Goal: Task Accomplishment & Management: Manage account settings

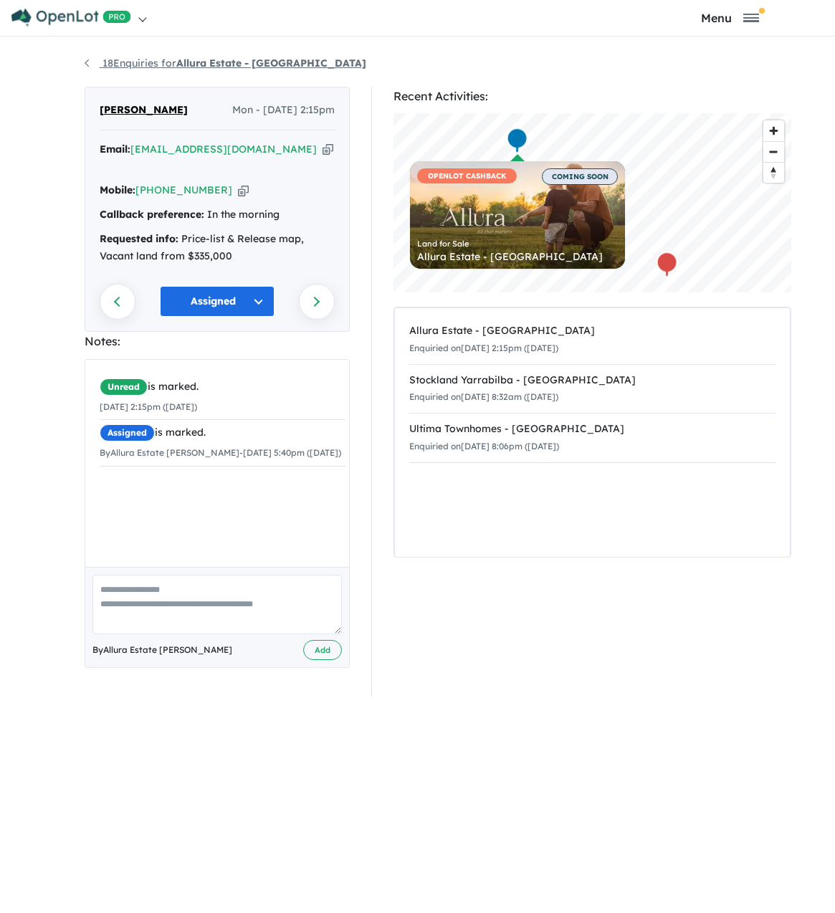
click at [157, 63] on link "18 Enquiries for Allura Estate - [GEOGRAPHIC_DATA]" at bounding box center [226, 63] width 282 height 13
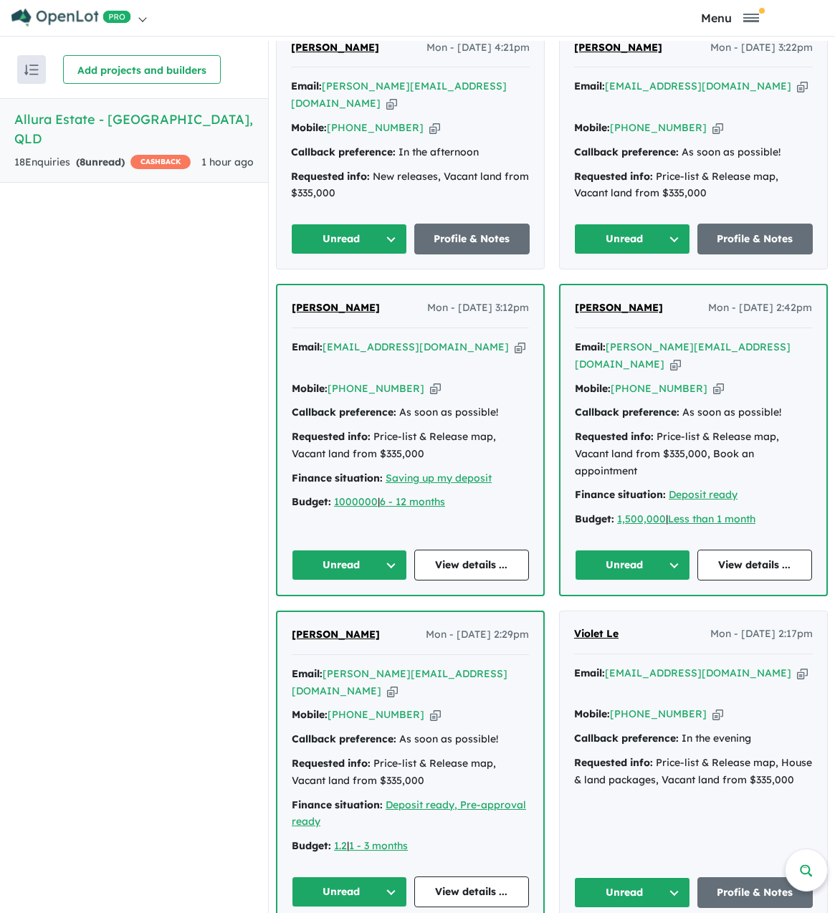
scroll to position [931, 0]
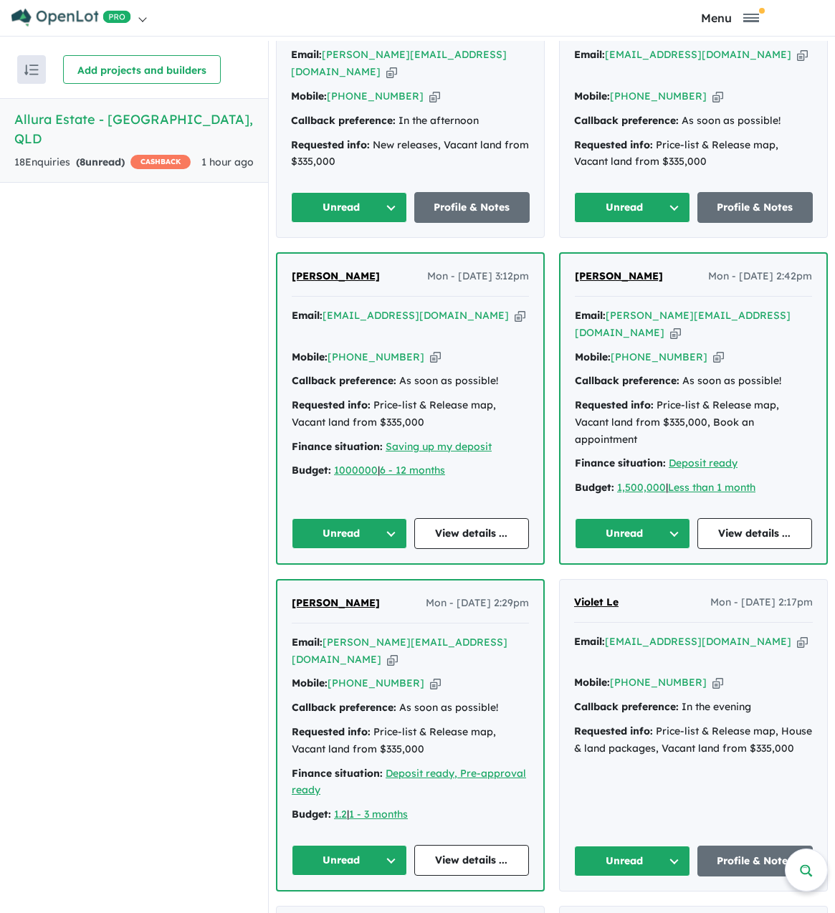
click at [318, 282] on span "[PERSON_NAME]" at bounding box center [336, 275] width 88 height 13
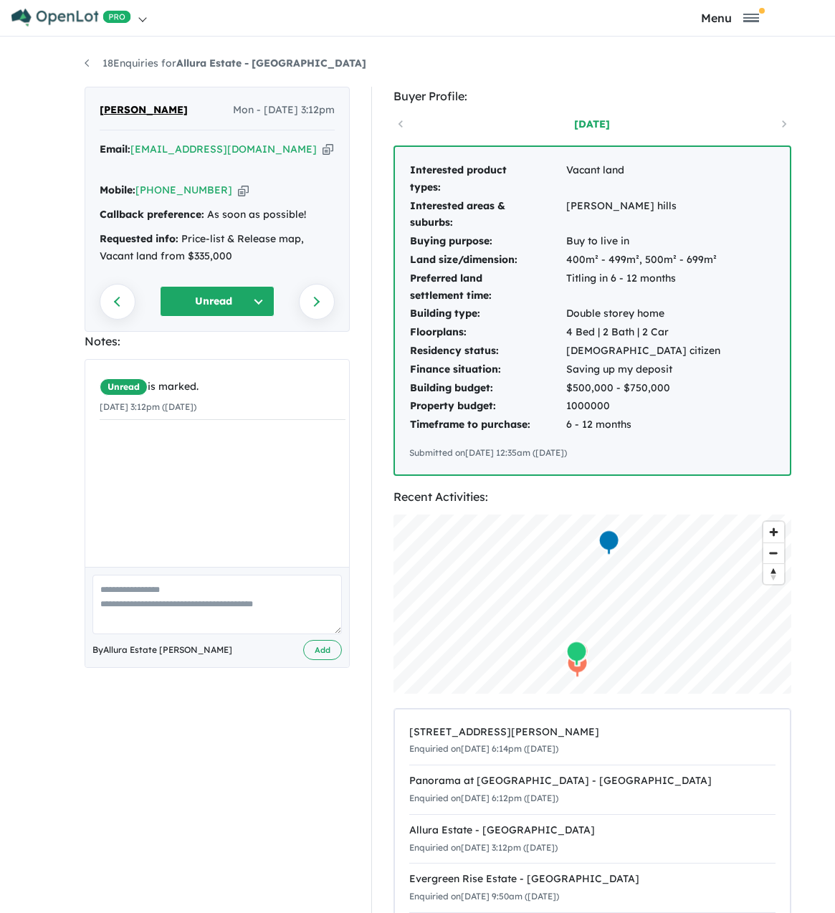
click at [214, 287] on button "Unread" at bounding box center [217, 301] width 115 height 31
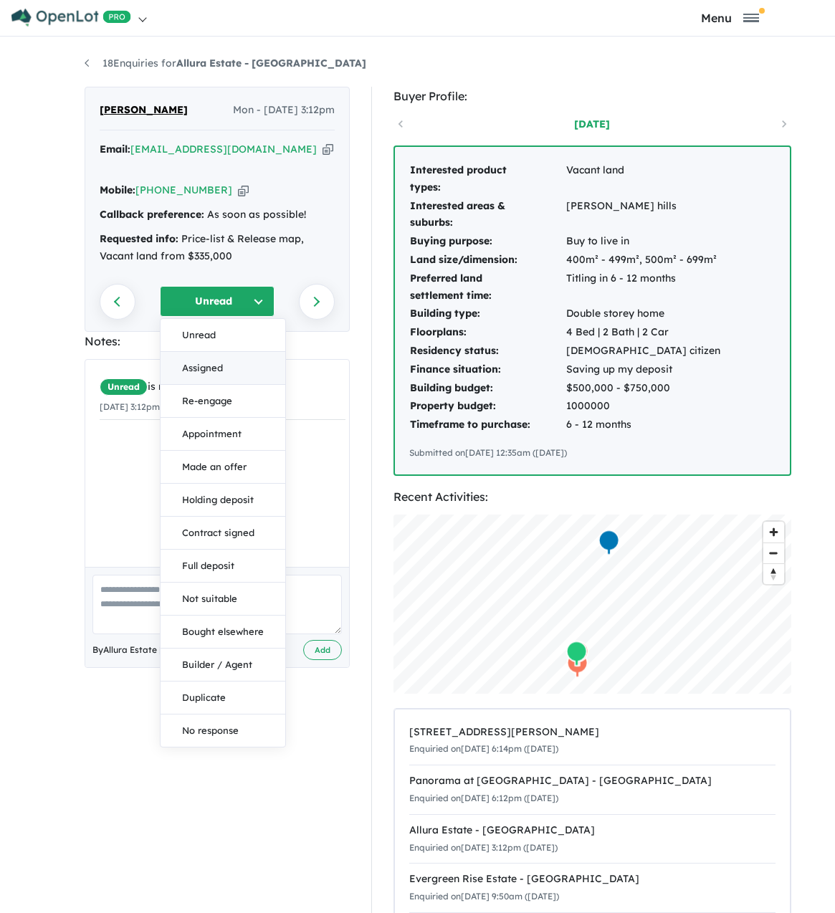
click at [203, 355] on button "Assigned" at bounding box center [223, 368] width 125 height 33
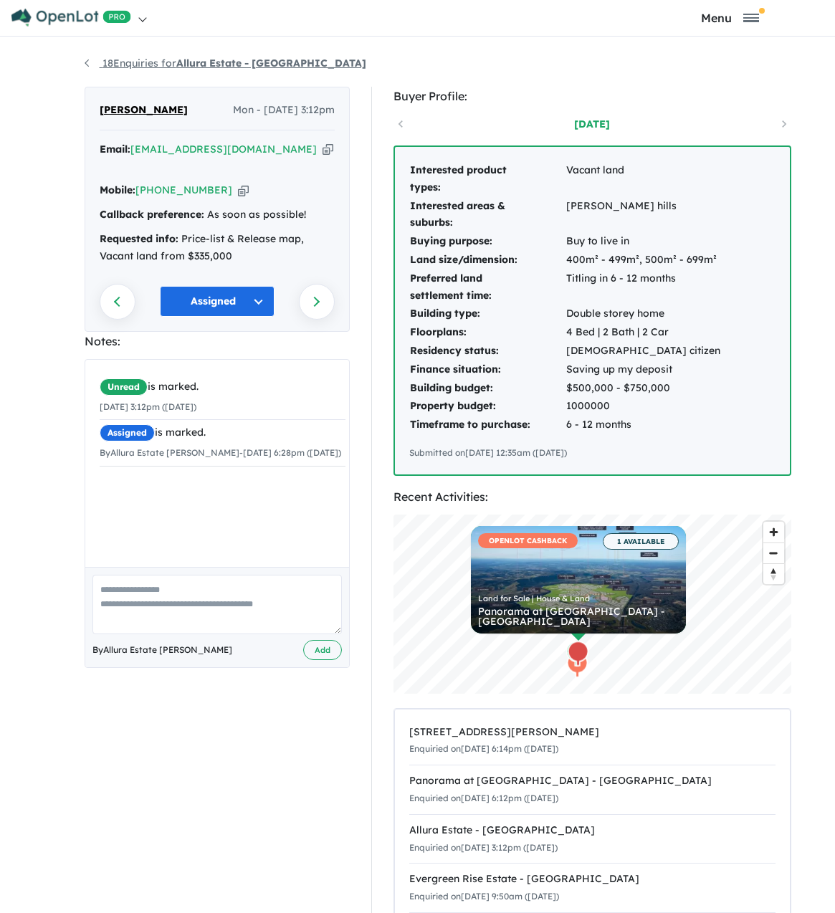
click at [140, 61] on link "18 Enquiries for Allura Estate - Bundamba" at bounding box center [226, 63] width 282 height 13
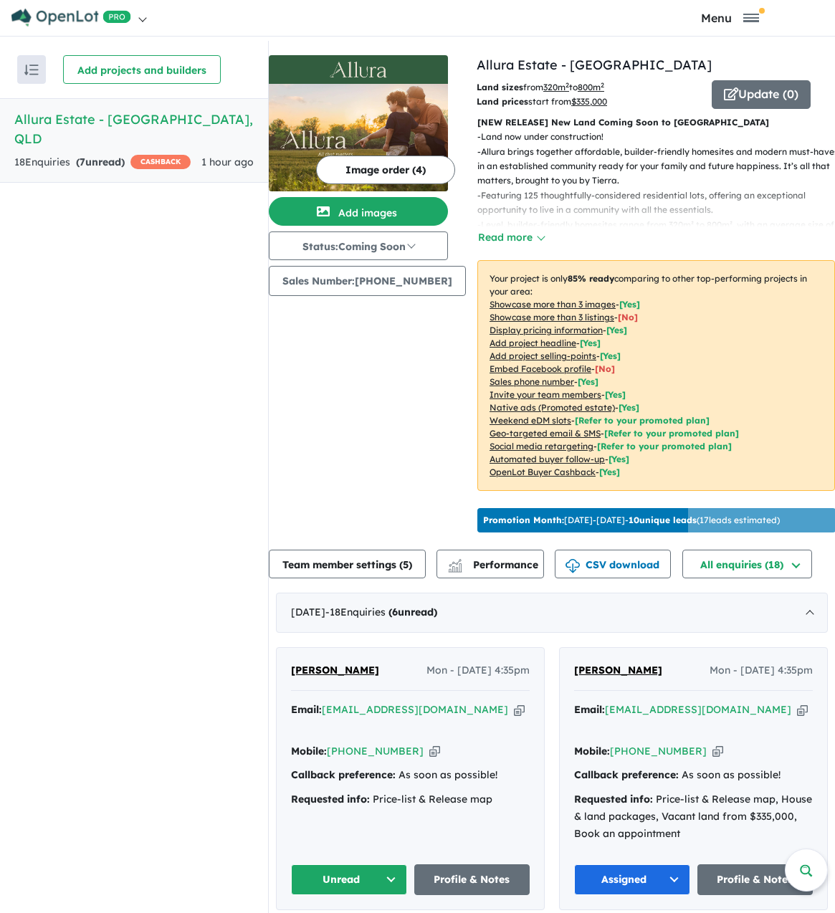
click at [97, 155] on strong "( 7 unread)" at bounding box center [100, 161] width 49 height 13
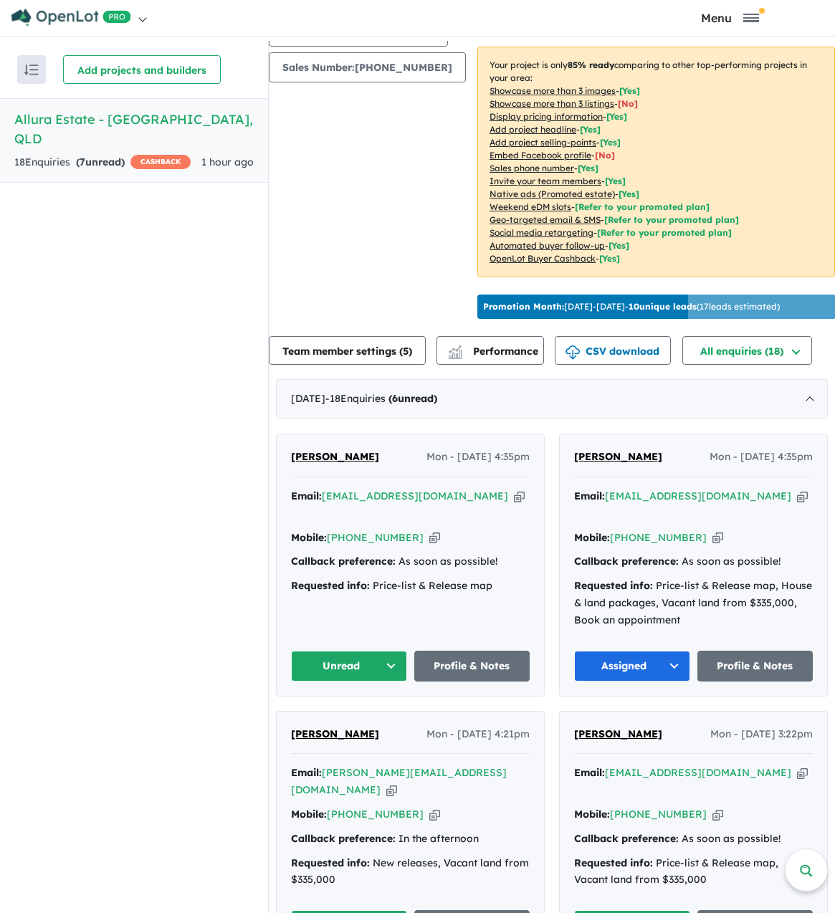
scroll to position [215, 0]
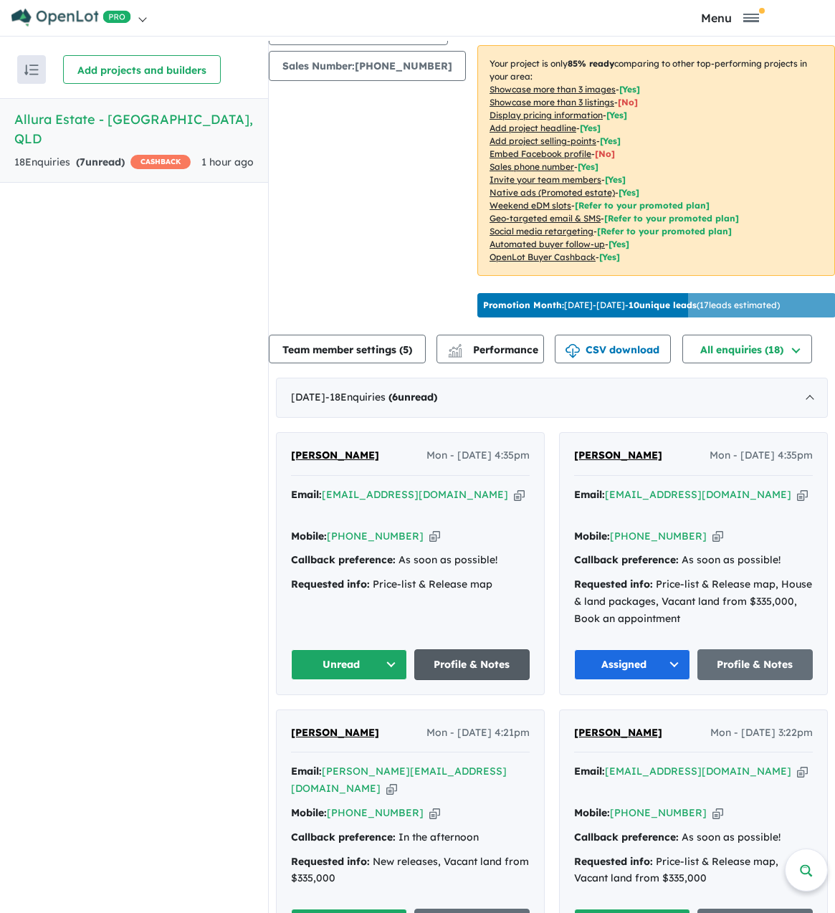
click at [464, 664] on link "Profile & Notes" at bounding box center [472, 664] width 116 height 31
click at [629, 669] on button "Assigned" at bounding box center [632, 664] width 116 height 31
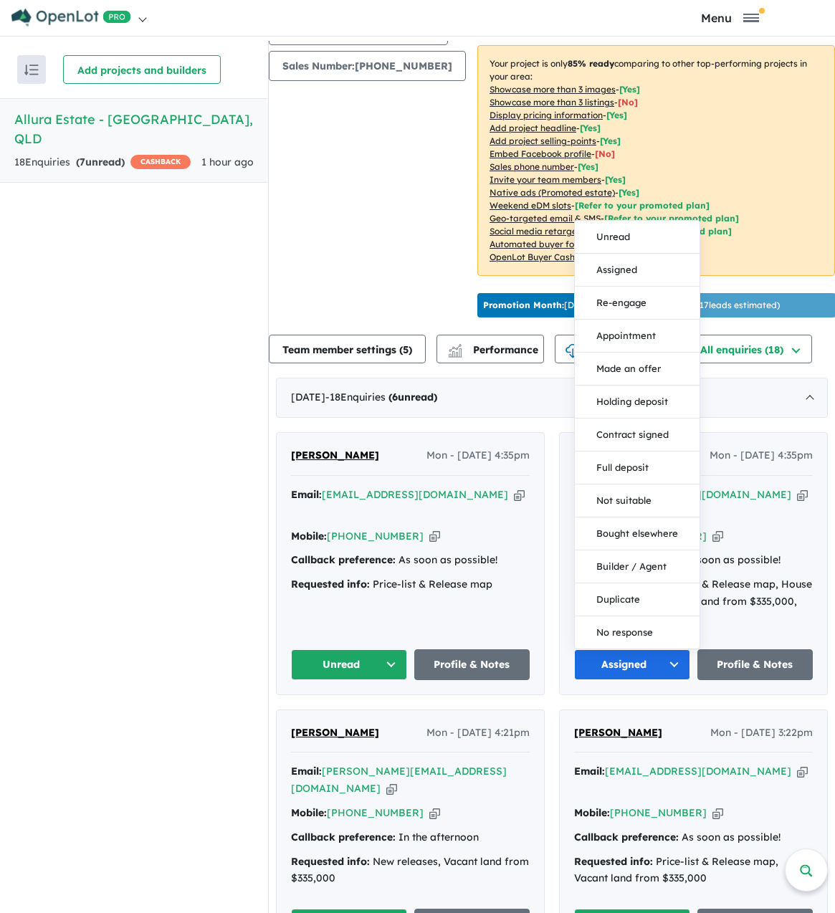
click at [65, 513] on div "Recent enquiries first Most unread enquiries first Most enquiries first By name…" at bounding box center [134, 479] width 268 height 876
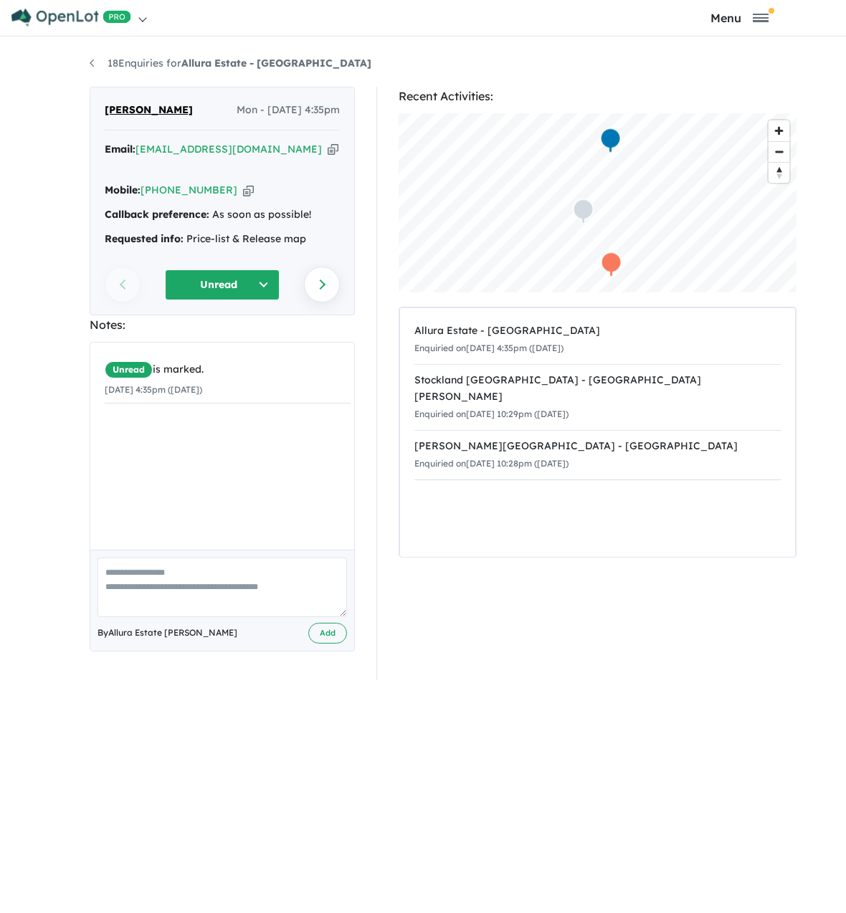
click at [213, 270] on button "Unread" at bounding box center [222, 284] width 115 height 31
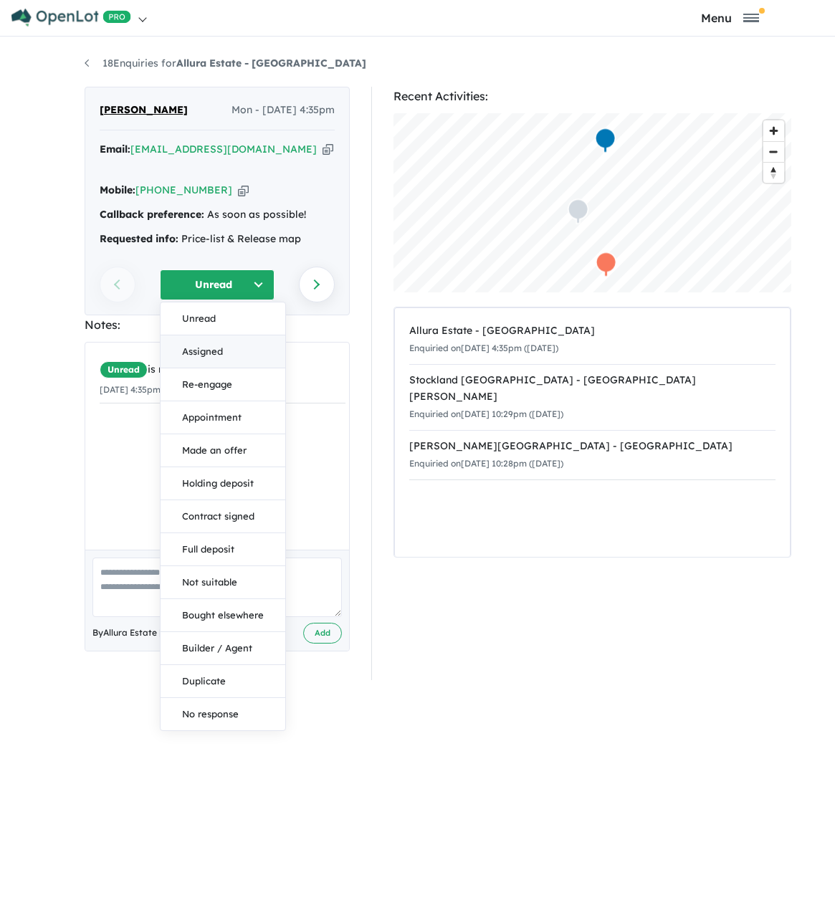
click at [229, 338] on button "Assigned" at bounding box center [223, 351] width 125 height 33
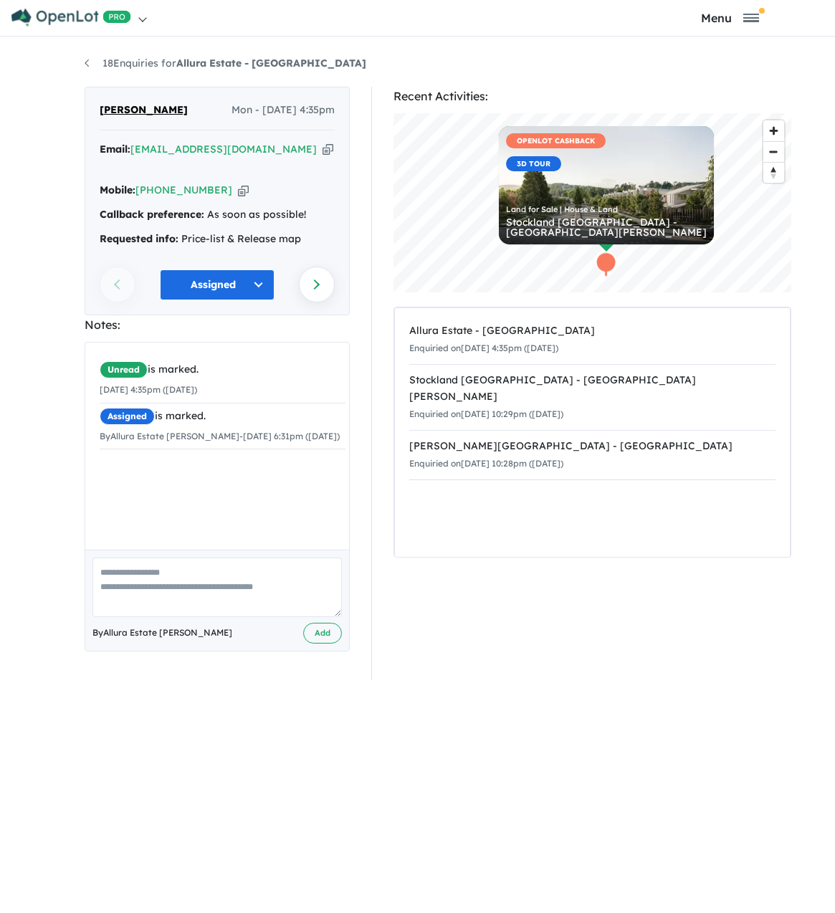
click at [208, 269] on button "Assigned" at bounding box center [217, 284] width 115 height 31
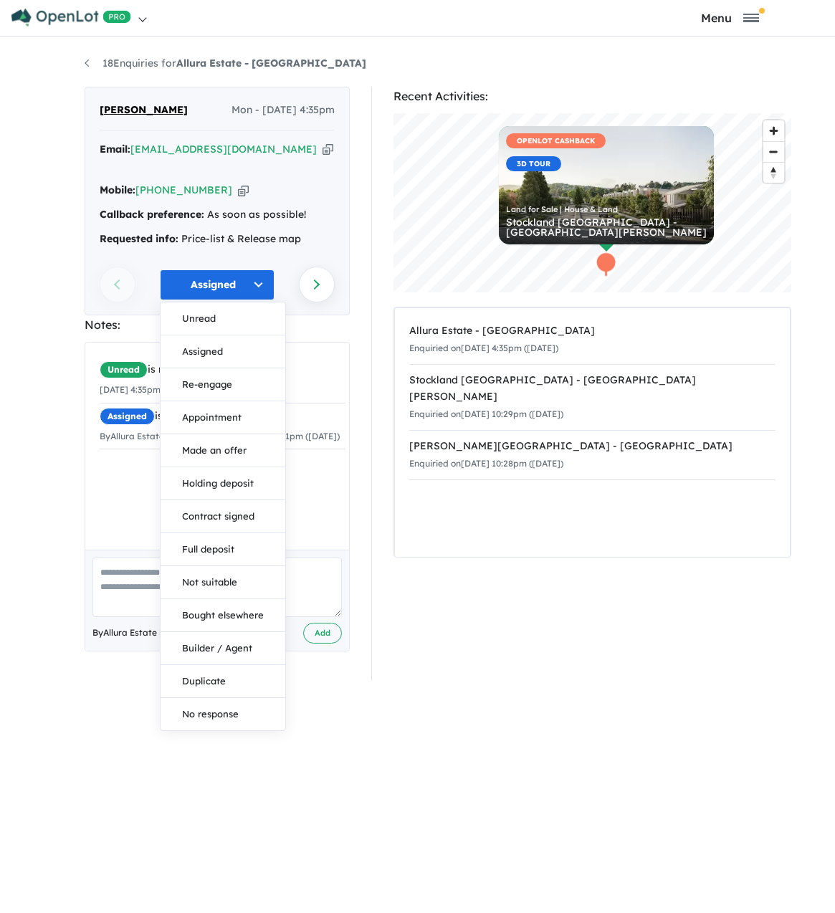
click at [208, 269] on button "Assigned" at bounding box center [217, 284] width 115 height 31
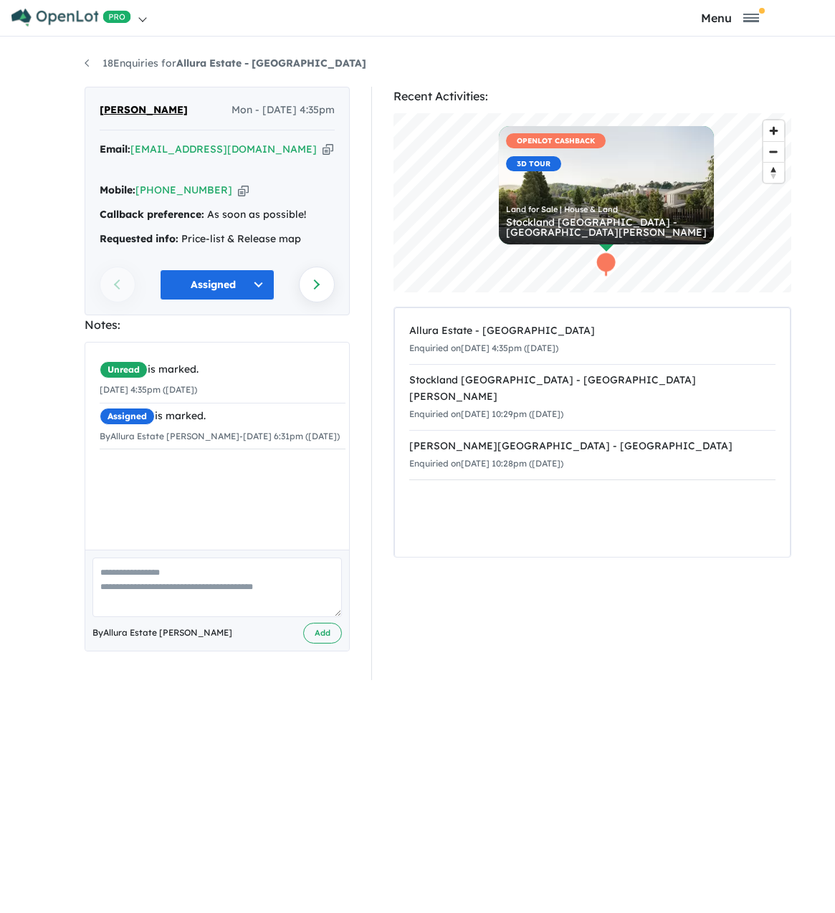
click at [208, 269] on button "Assigned" at bounding box center [217, 284] width 115 height 31
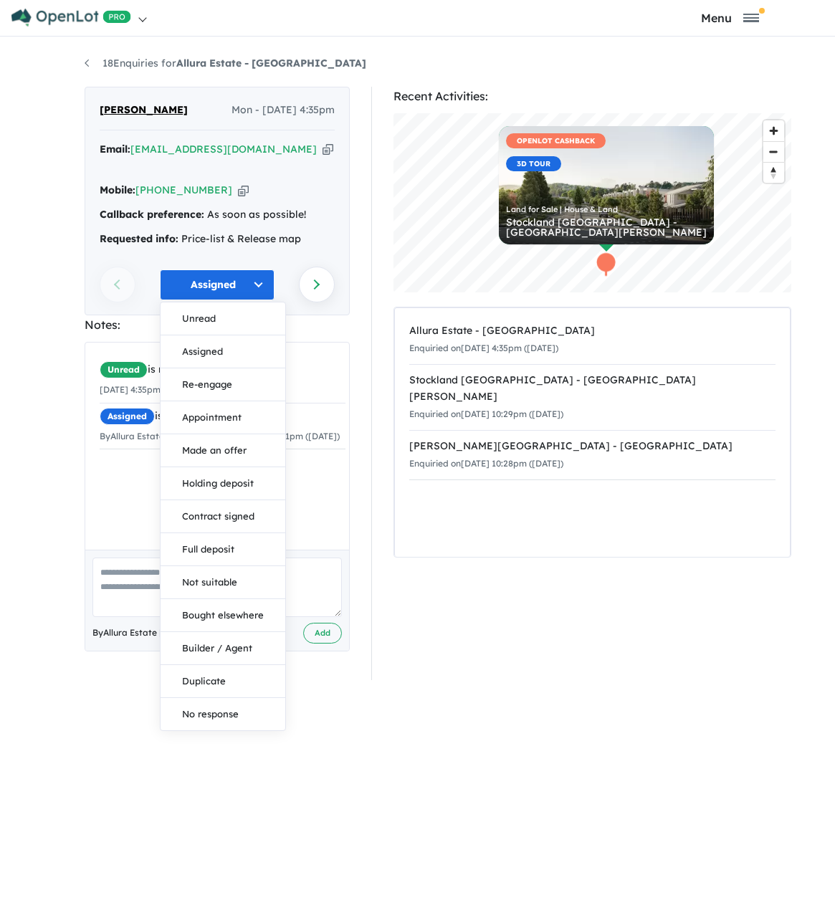
click at [208, 269] on button "Assigned" at bounding box center [217, 284] width 115 height 31
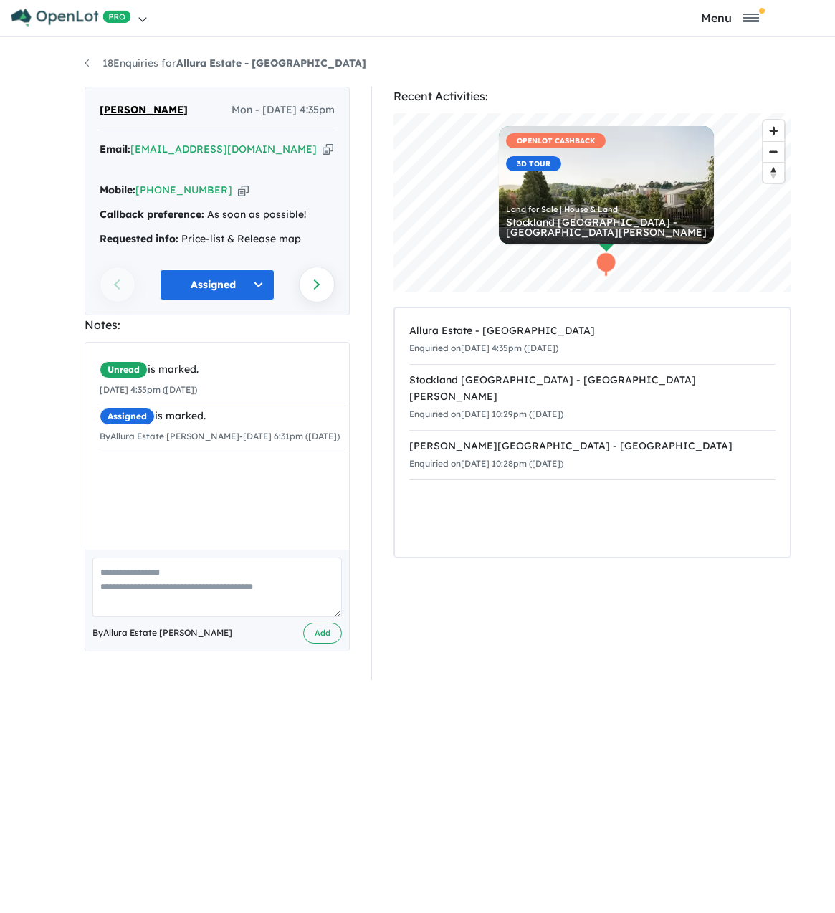
click at [208, 269] on button "Assigned" at bounding box center [217, 284] width 115 height 31
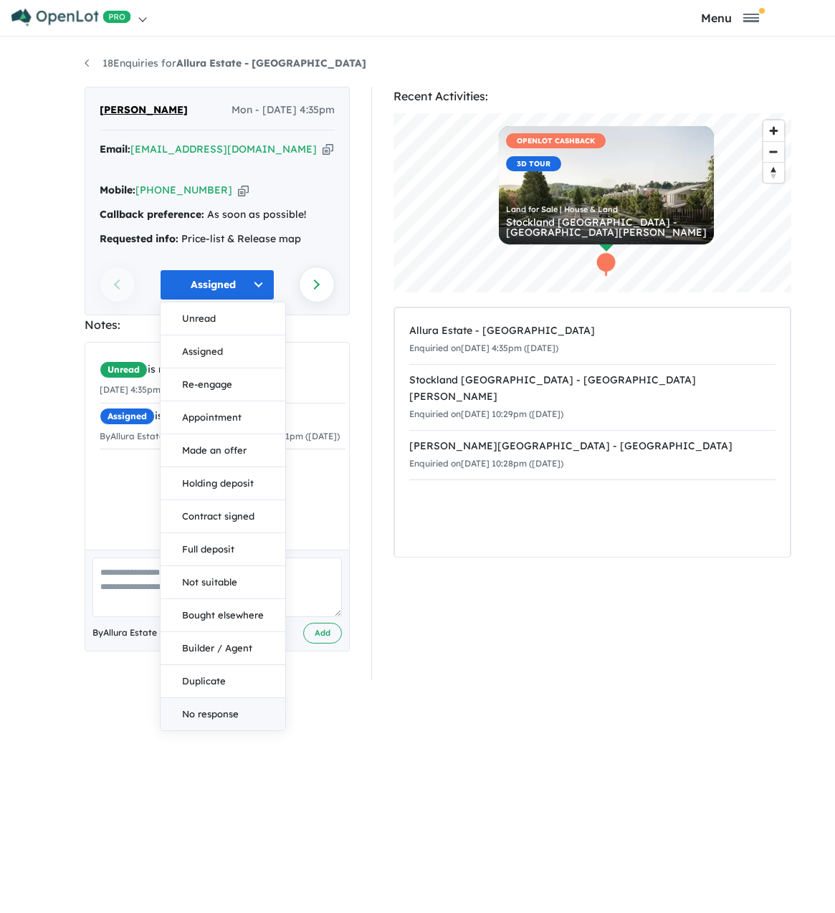
click at [205, 698] on button "No response" at bounding box center [223, 714] width 125 height 32
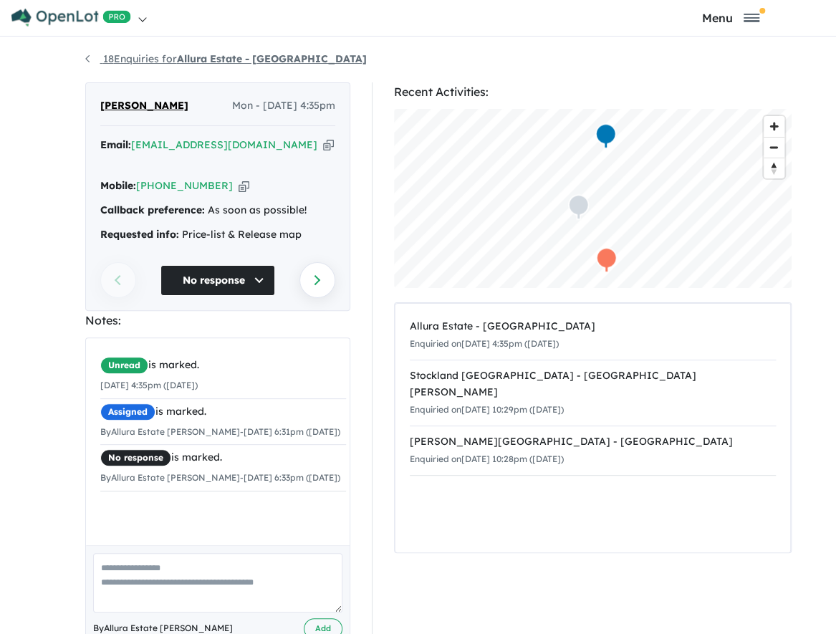
click at [169, 59] on link "18 Enquiries for Allura Estate - [GEOGRAPHIC_DATA]" at bounding box center [226, 58] width 282 height 13
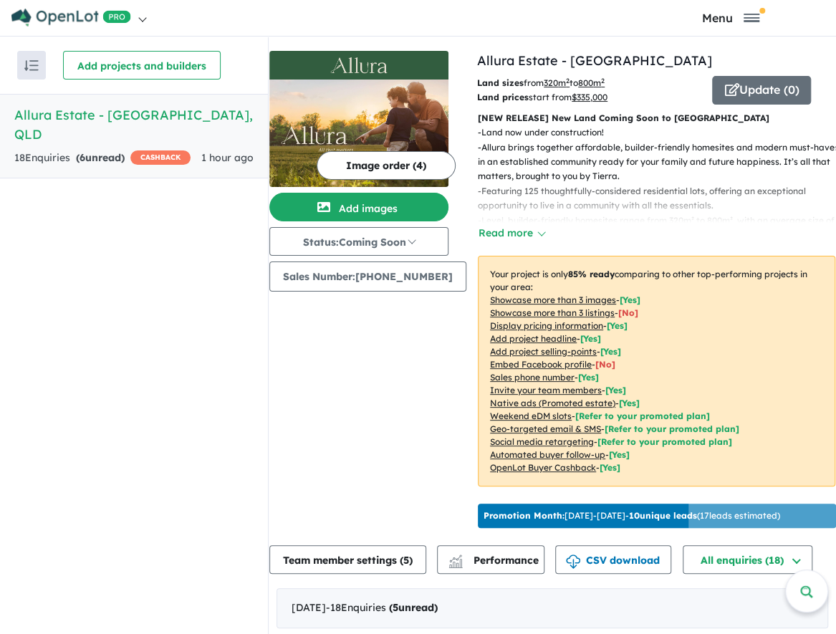
click at [87, 111] on h5 "Allura Estate - Bundamba , QLD" at bounding box center [133, 124] width 239 height 39
click at [125, 113] on h5 "Allura Estate - Bundamba , QLD" at bounding box center [133, 124] width 239 height 39
click at [37, 150] on div "18 Enquir ies ( 6 unread) CASHBACK" at bounding box center [102, 158] width 176 height 17
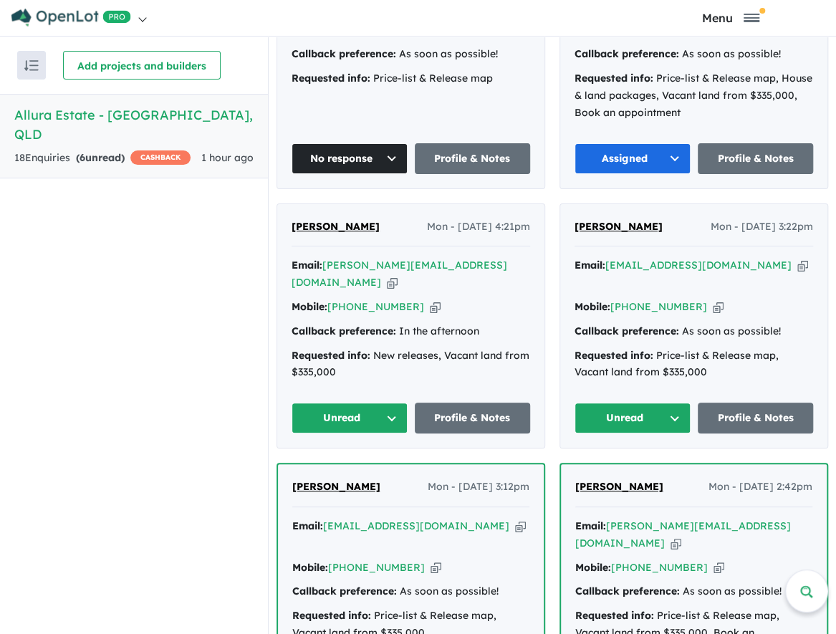
scroll to position [788, 0]
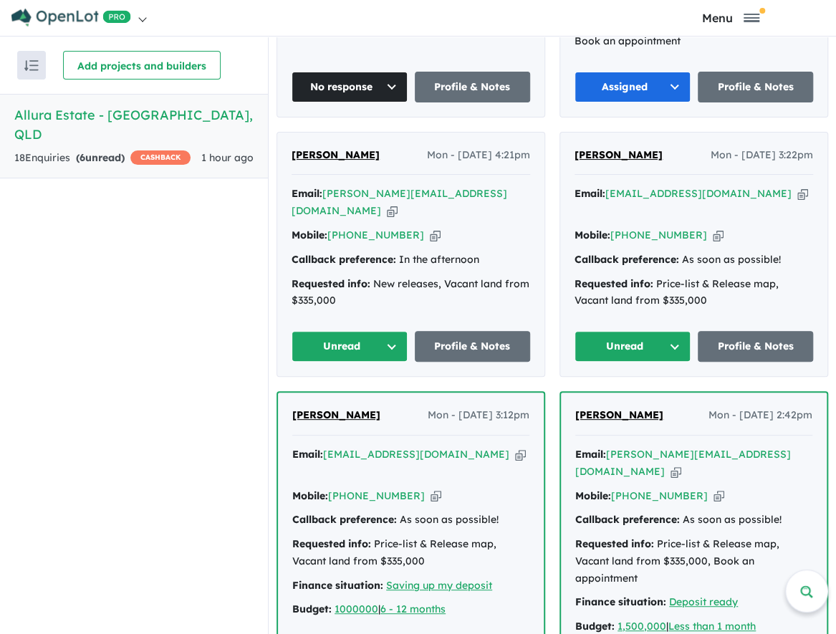
click at [317, 354] on button "Unread" at bounding box center [350, 346] width 116 height 31
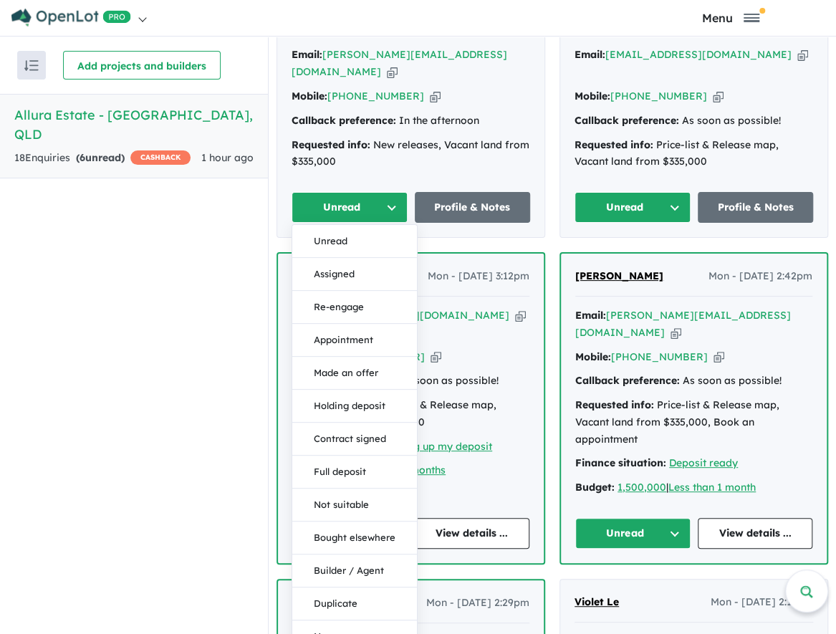
scroll to position [931, 0]
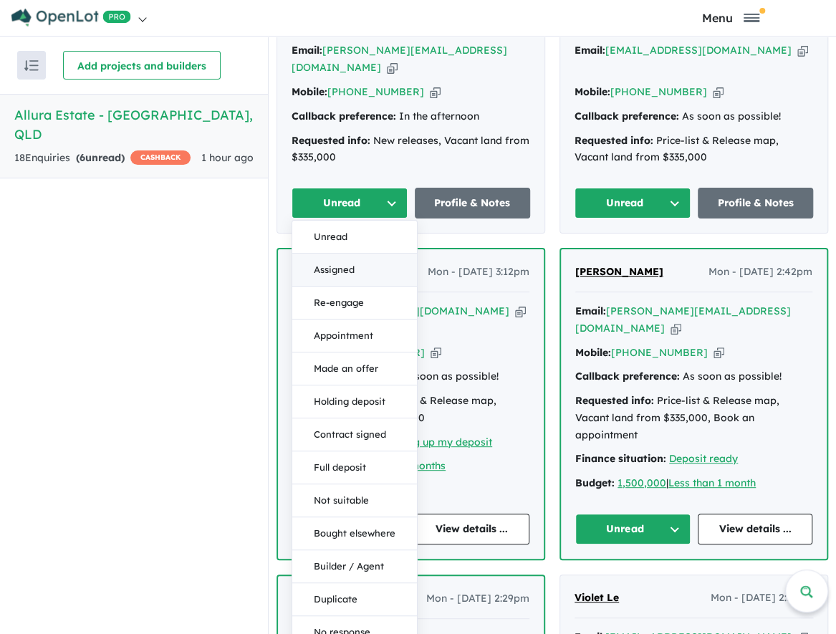
click at [347, 280] on button "Assigned" at bounding box center [354, 270] width 125 height 33
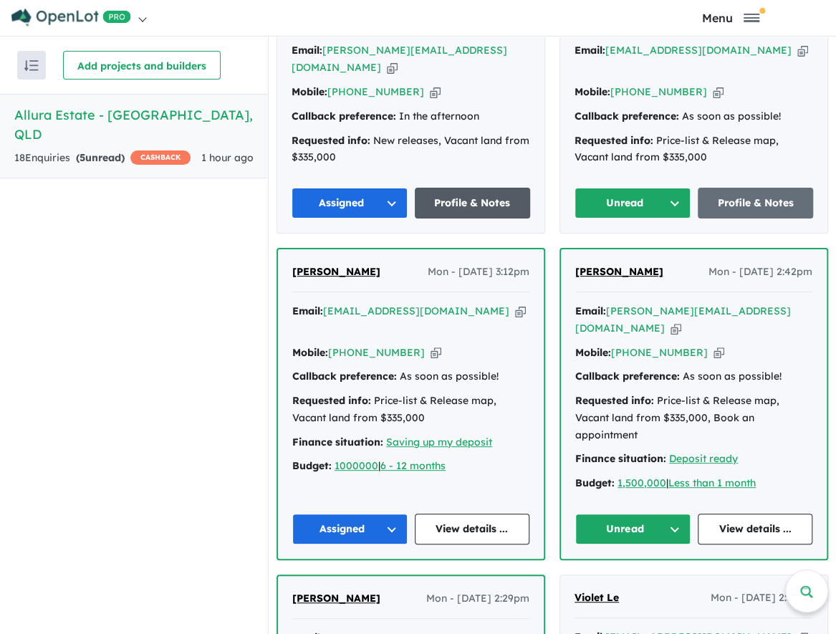
click at [463, 219] on link "Profile & Notes" at bounding box center [473, 203] width 116 height 31
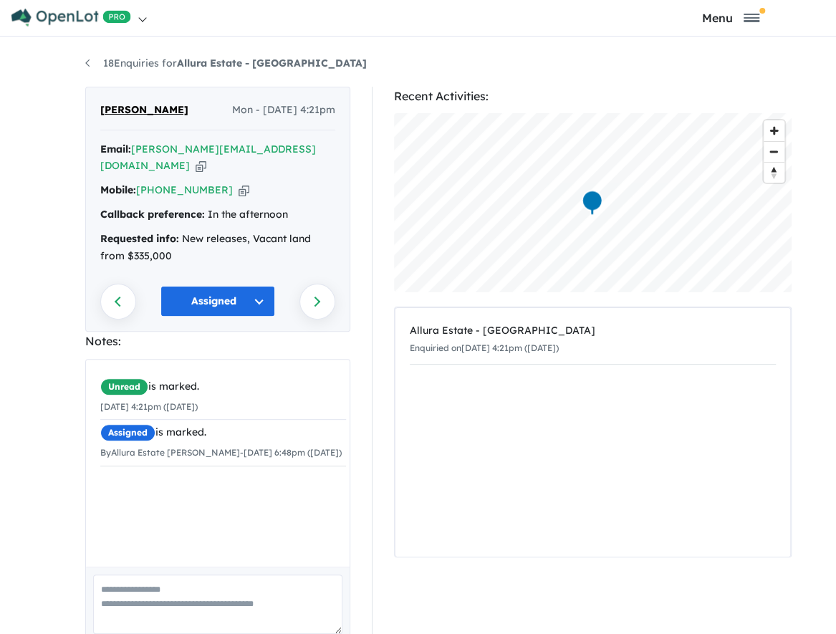
click at [206, 173] on icon "button" at bounding box center [201, 165] width 11 height 15
click at [129, 65] on link "18 Enquiries for Allura Estate - [GEOGRAPHIC_DATA]" at bounding box center [226, 63] width 282 height 13
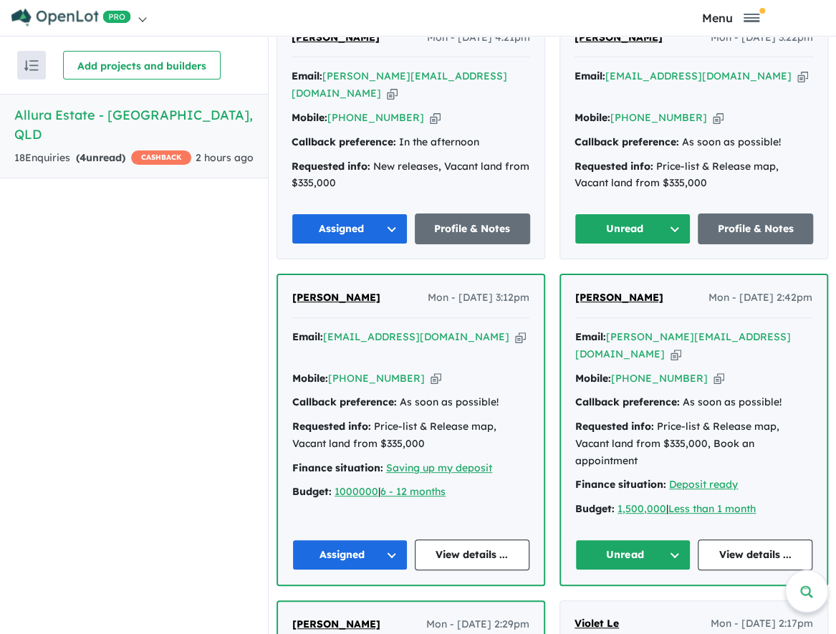
scroll to position [939, 0]
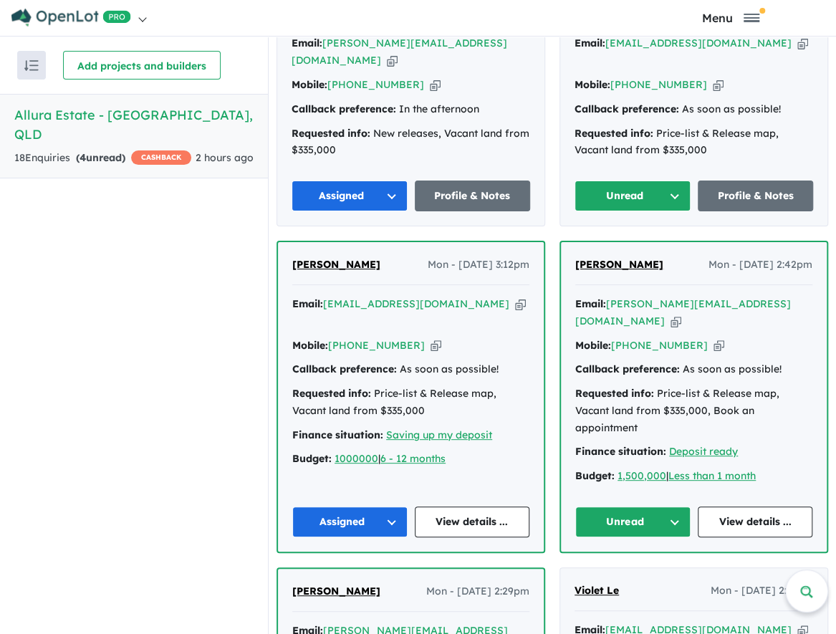
click at [626, 206] on button "Unread" at bounding box center [633, 196] width 116 height 31
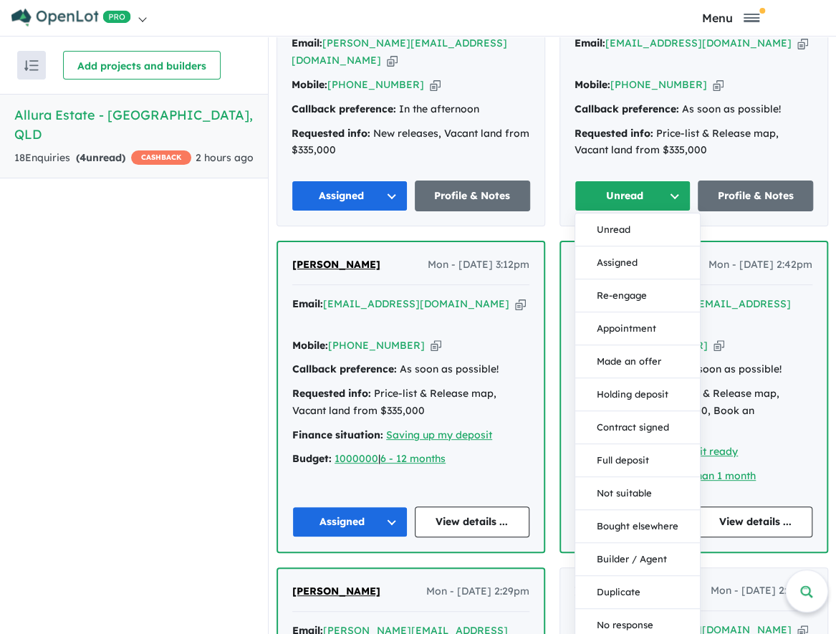
click at [626, 206] on button "Unread" at bounding box center [633, 196] width 116 height 31
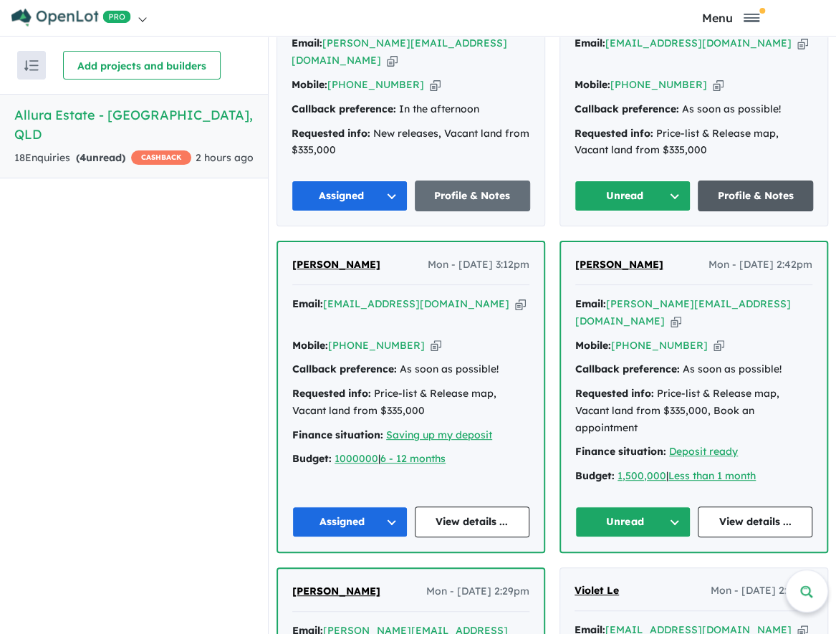
click at [740, 211] on link "Profile & Notes" at bounding box center [756, 196] width 116 height 31
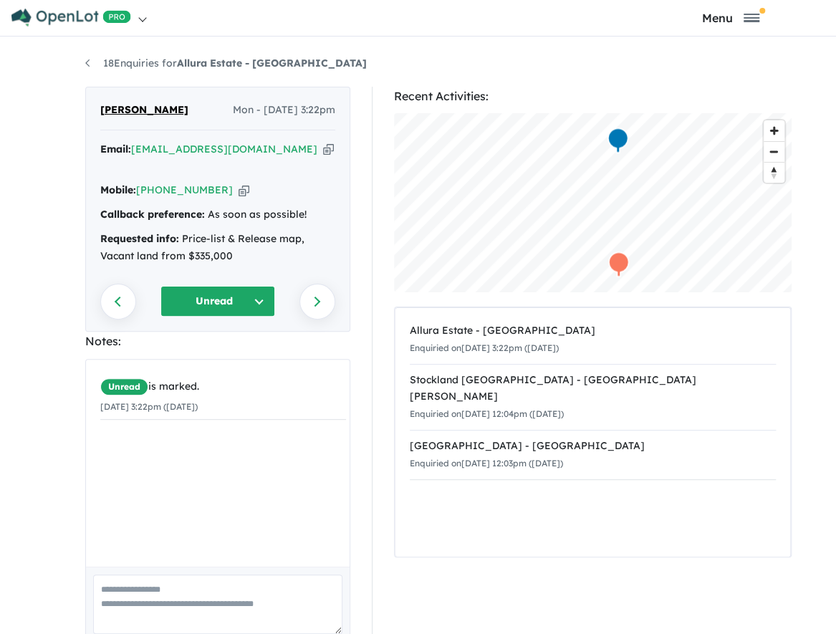
scroll to position [39, 0]
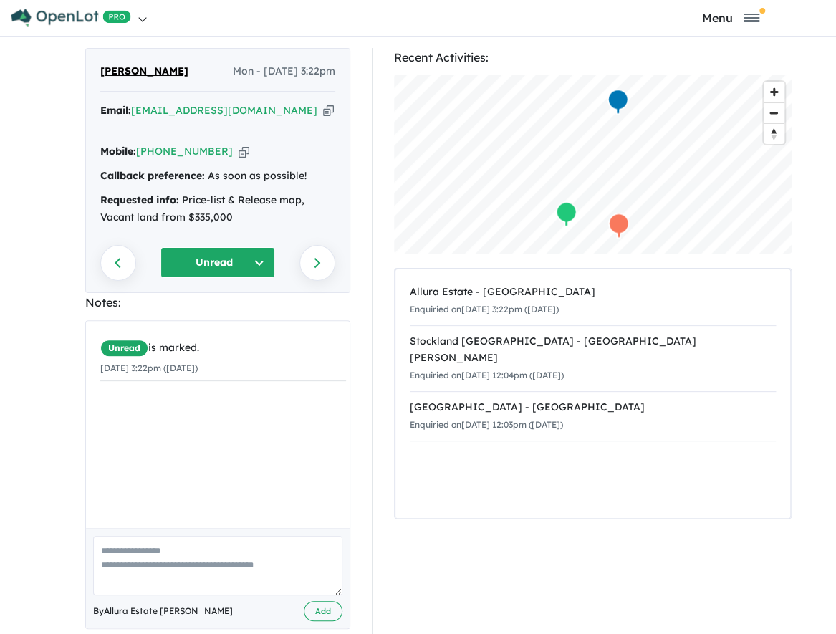
click at [201, 247] on button "Unread" at bounding box center [218, 262] width 115 height 31
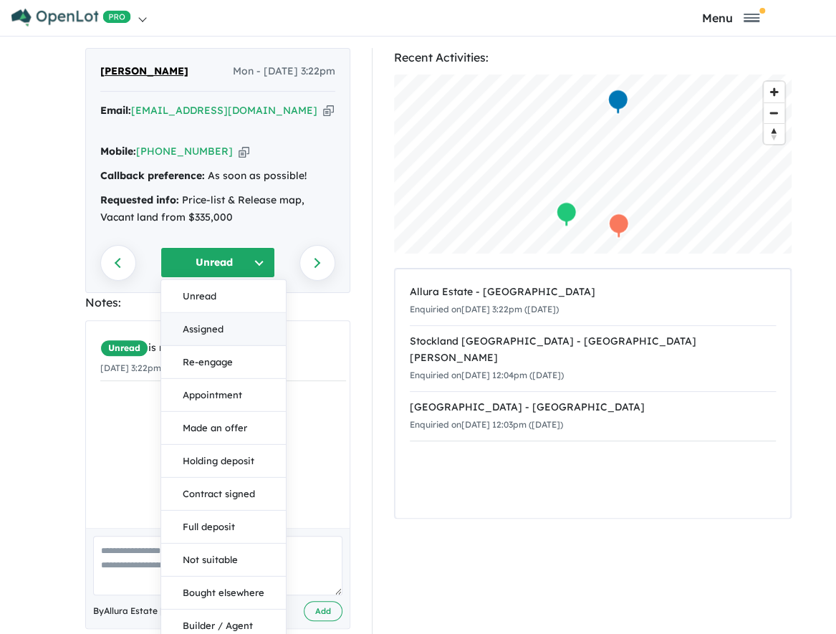
click at [216, 313] on button "Assigned" at bounding box center [223, 329] width 125 height 33
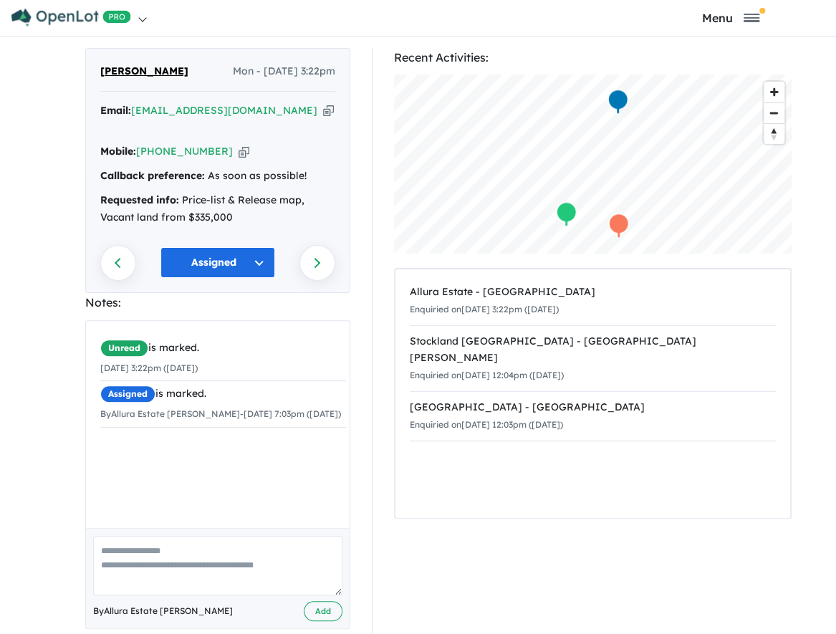
click at [255, 247] on button "Assigned" at bounding box center [218, 262] width 115 height 31
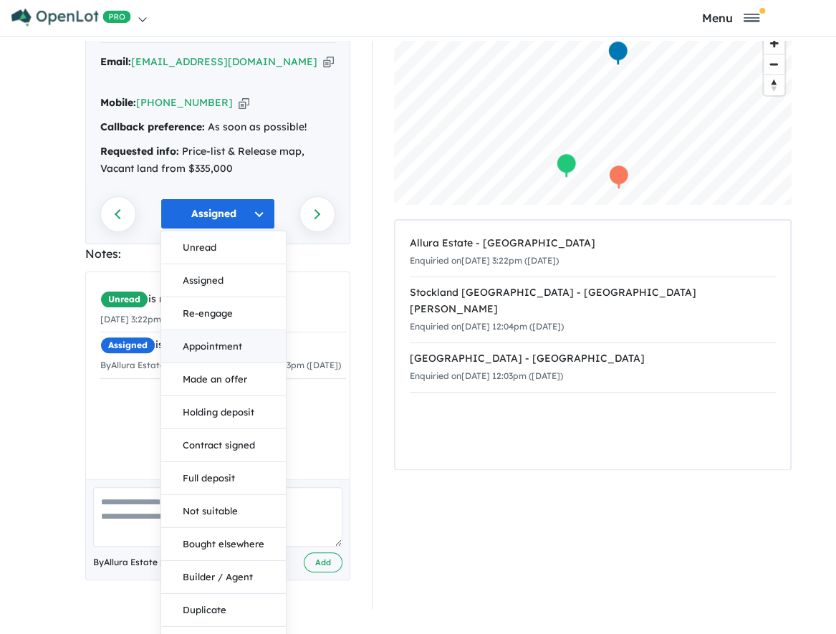
scroll to position [4, 0]
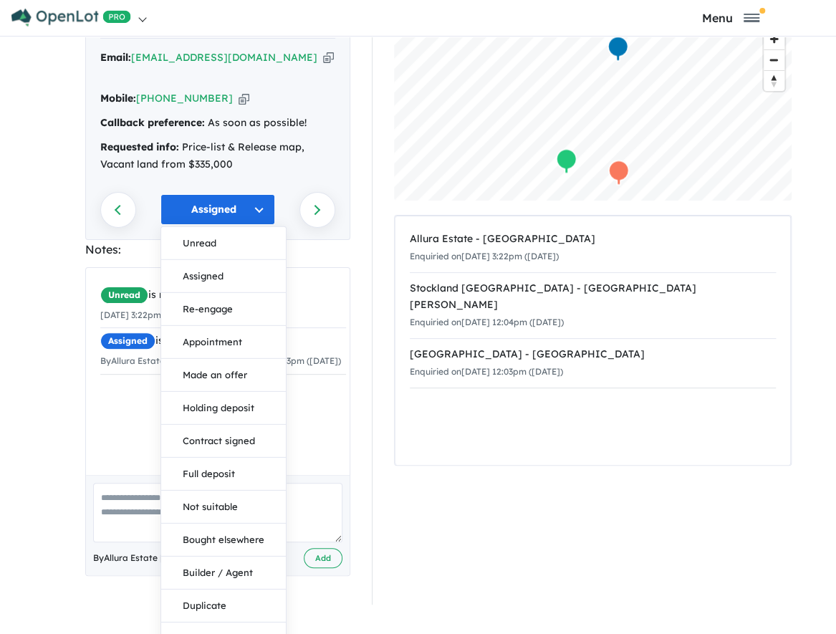
click at [223, 194] on button "Assigned" at bounding box center [218, 209] width 115 height 31
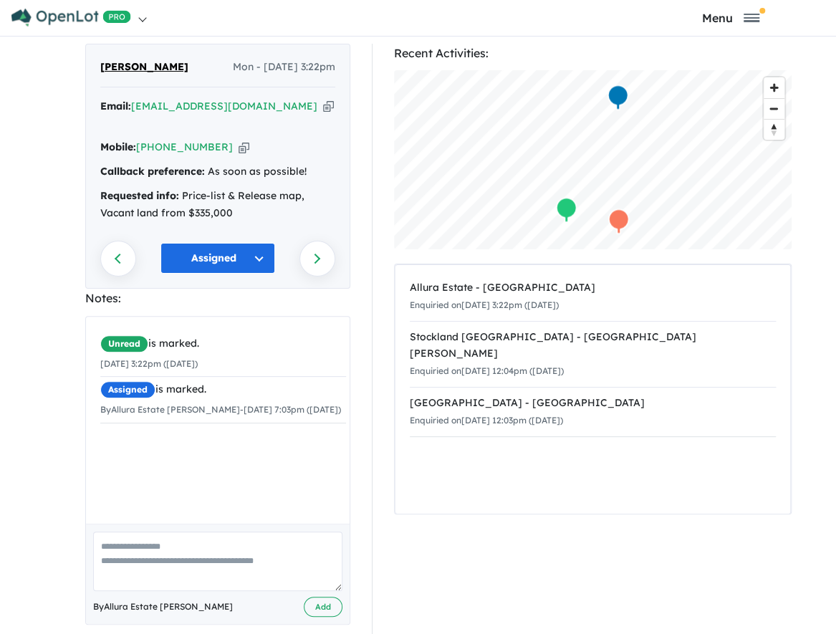
scroll to position [0, 0]
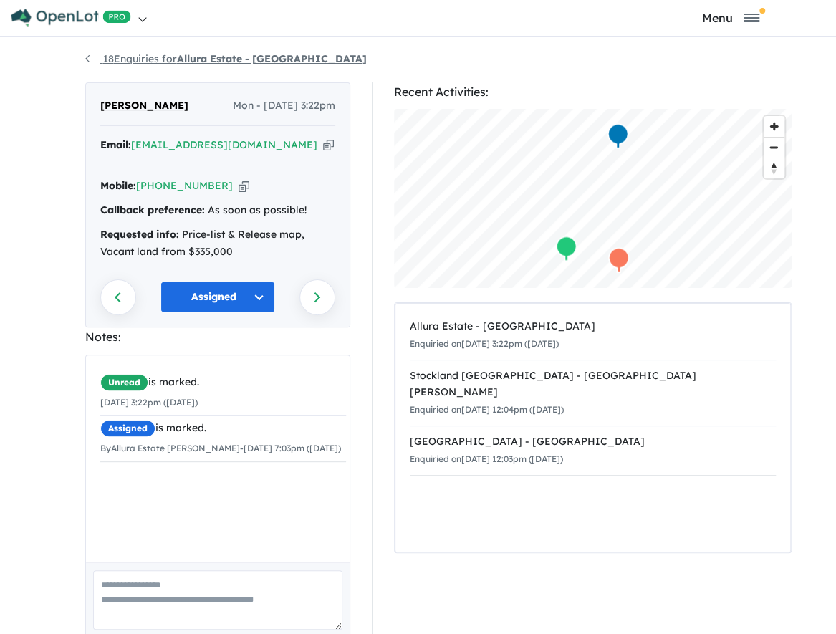
click at [102, 59] on link "18 Enquiries for Allura Estate - [GEOGRAPHIC_DATA]" at bounding box center [226, 58] width 282 height 13
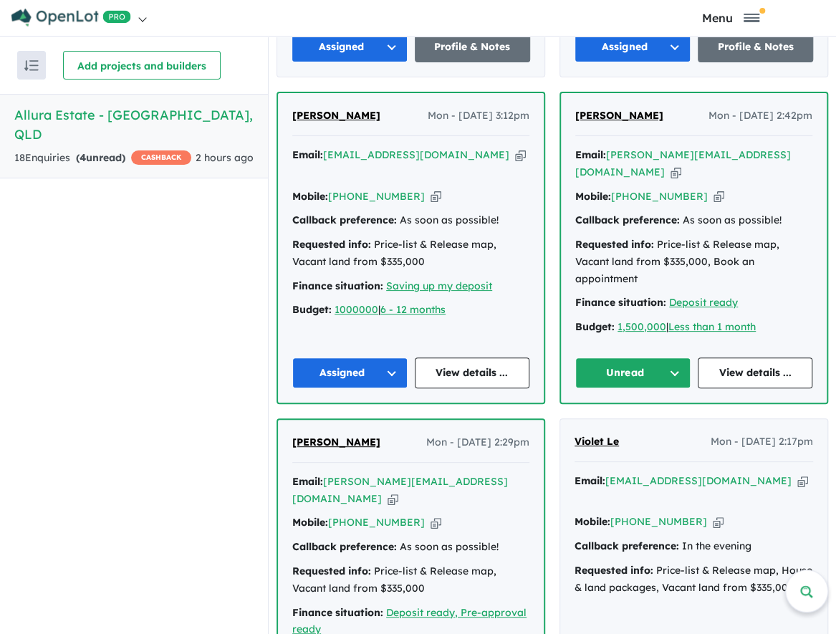
scroll to position [1075, 0]
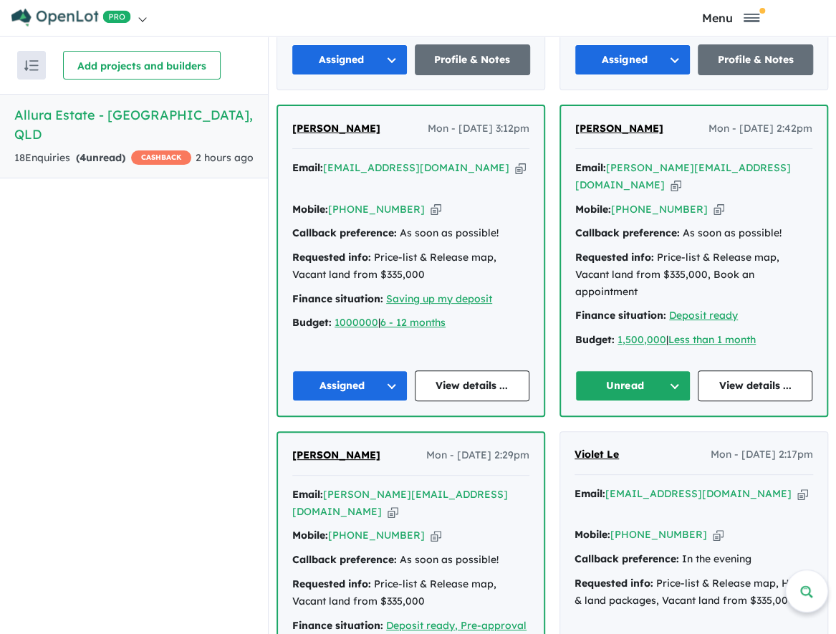
click at [646, 382] on button "Unread" at bounding box center [632, 385] width 115 height 31
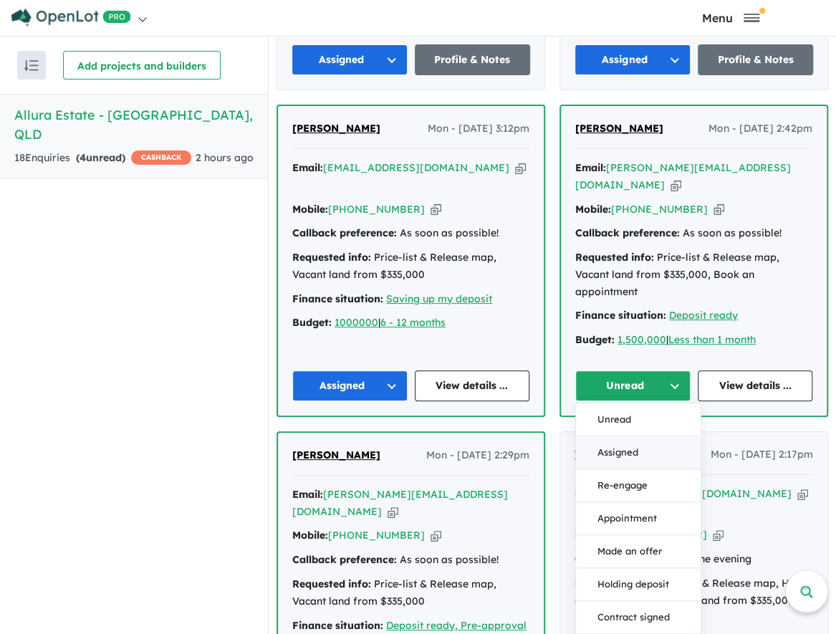
click at [631, 440] on button "Assigned" at bounding box center [638, 452] width 125 height 33
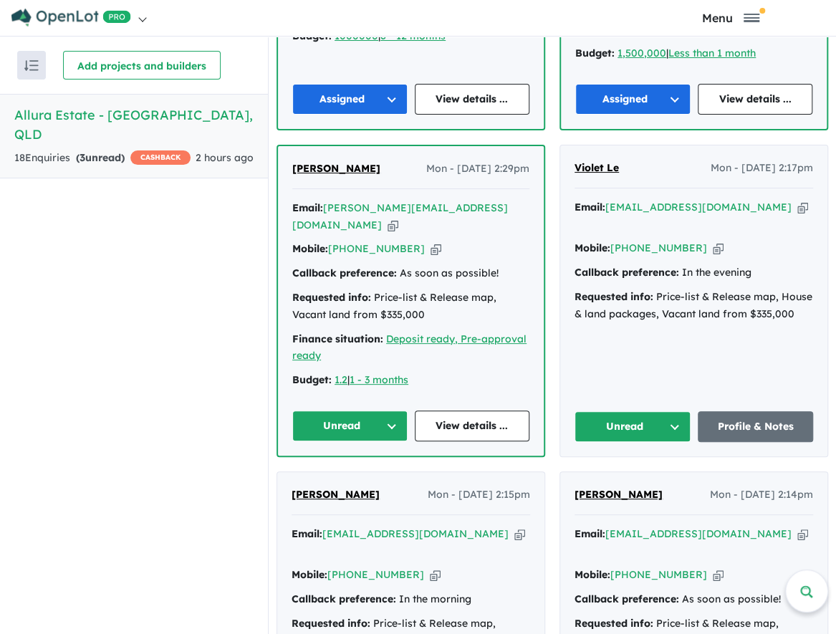
scroll to position [1433, 0]
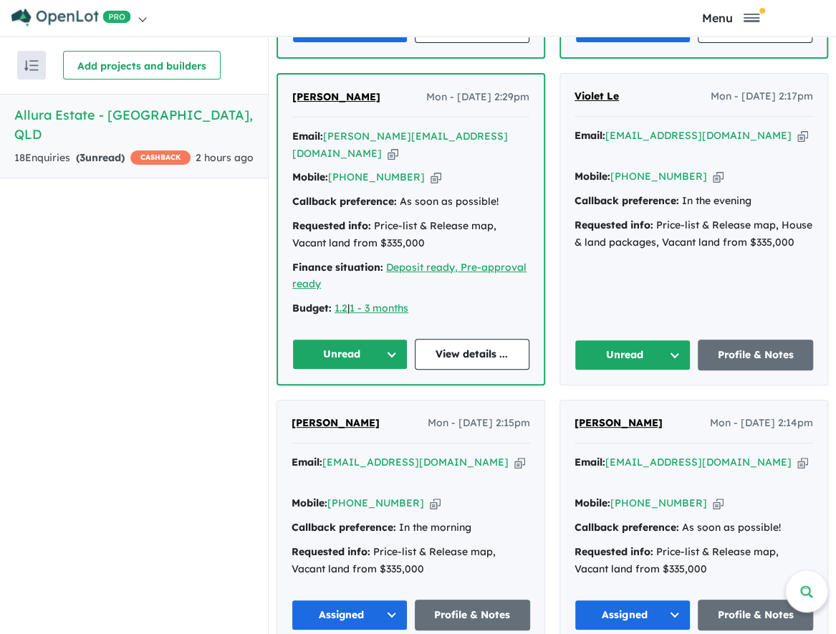
click at [609, 340] on button "Unread" at bounding box center [633, 355] width 116 height 31
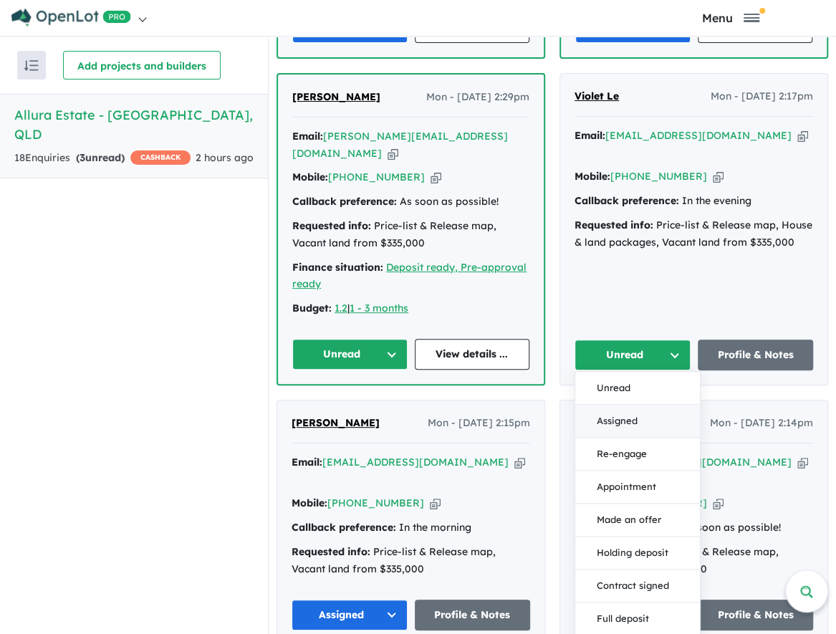
click at [638, 406] on button "Assigned" at bounding box center [637, 422] width 125 height 33
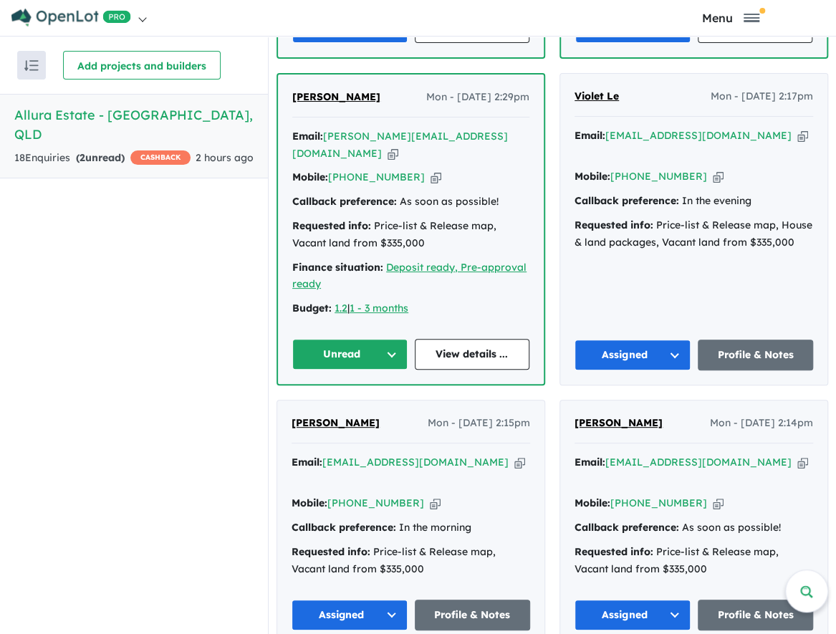
click at [334, 339] on button "Unread" at bounding box center [349, 354] width 115 height 31
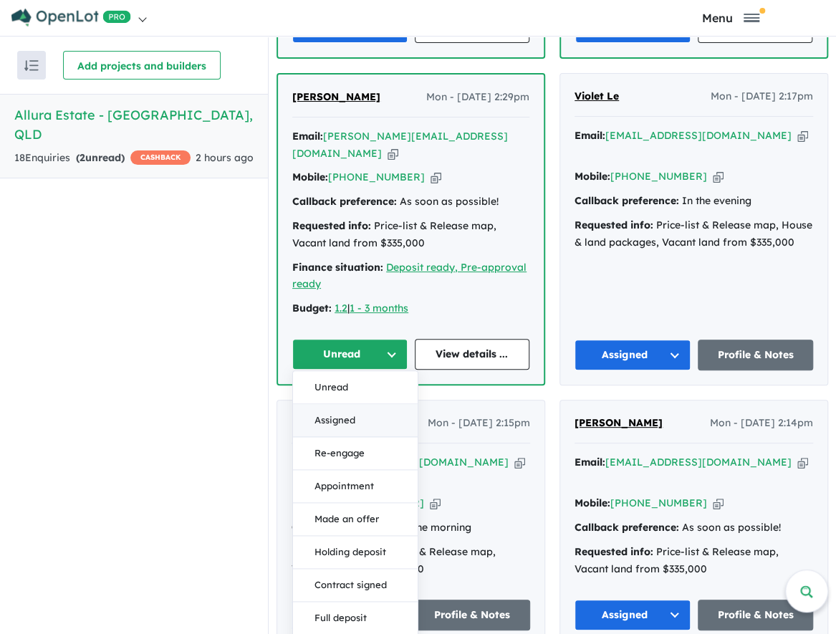
click at [356, 405] on button "Assigned" at bounding box center [355, 421] width 125 height 33
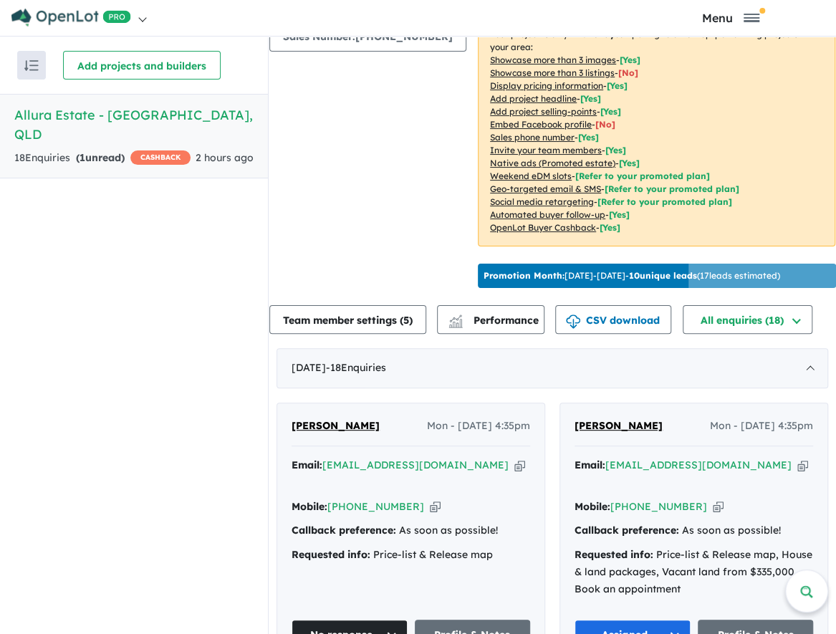
scroll to position [0, 0]
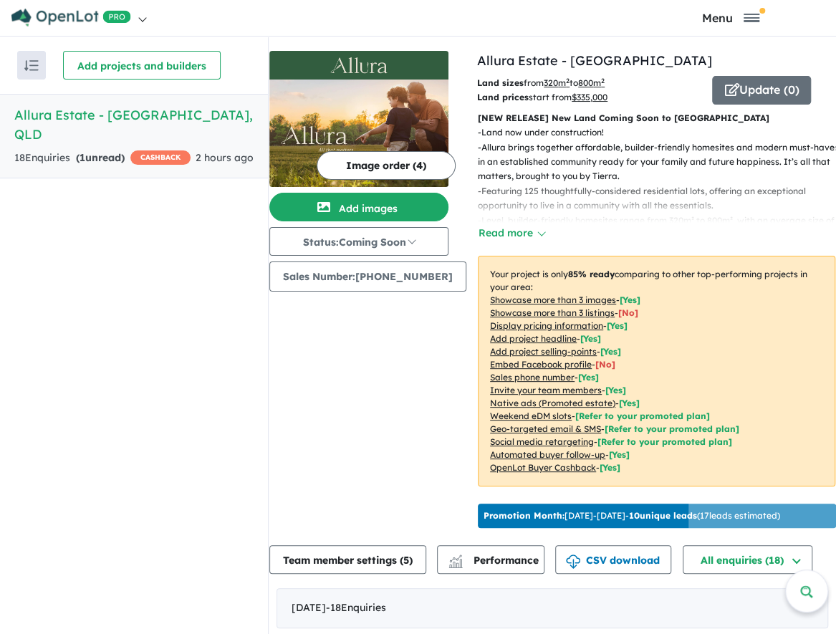
click at [101, 151] on strong "( 1 unread)" at bounding box center [100, 157] width 49 height 13
click at [50, 150] on div "18 Enquir ies ( 1 unread) CASHBACK" at bounding box center [102, 158] width 176 height 17
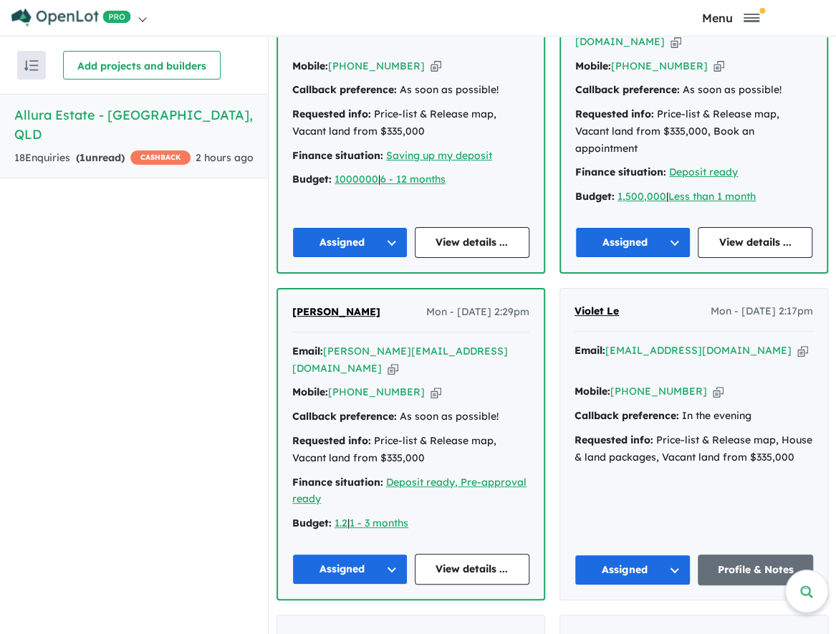
scroll to position [1433, 0]
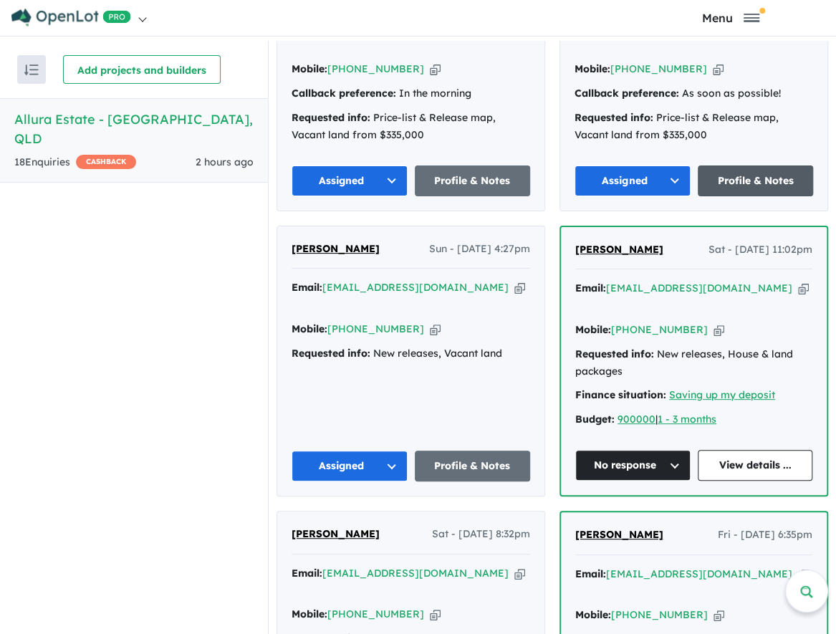
scroll to position [1859, 0]
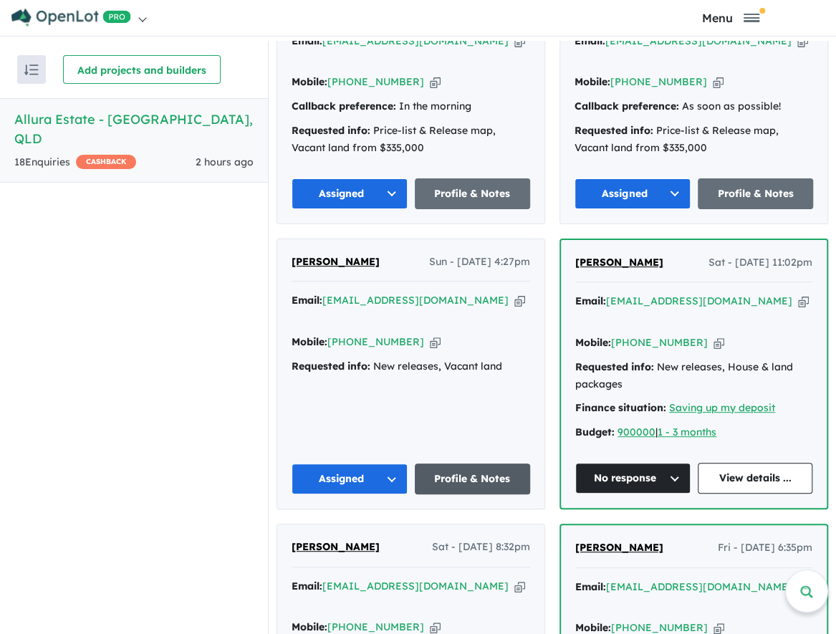
click at [467, 464] on link "Profile & Notes" at bounding box center [473, 479] width 116 height 31
